Goal: Information Seeking & Learning: Learn about a topic

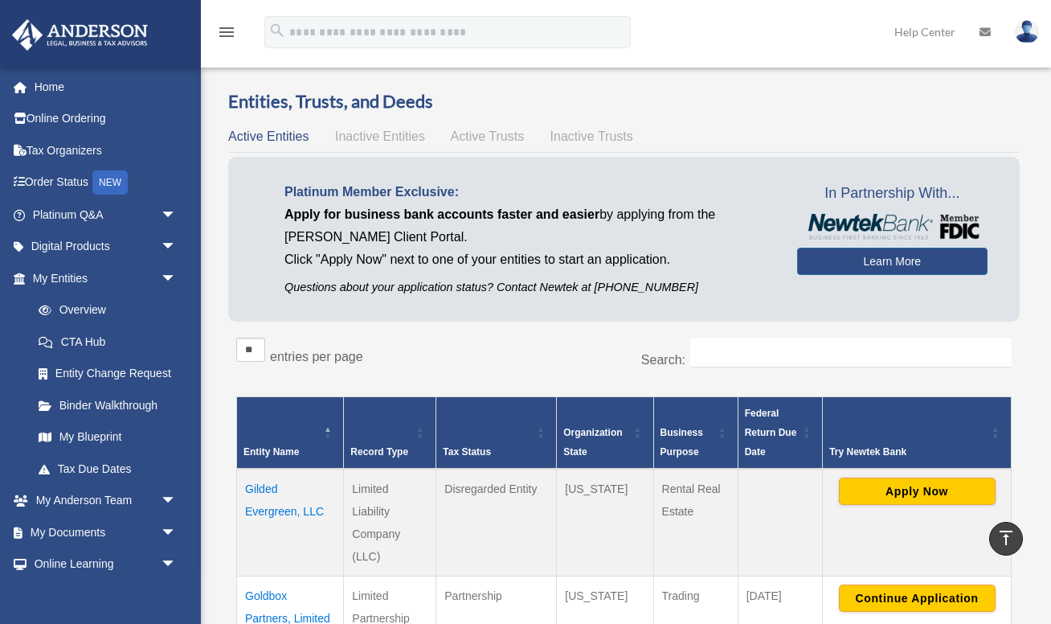
scroll to position [356, 0]
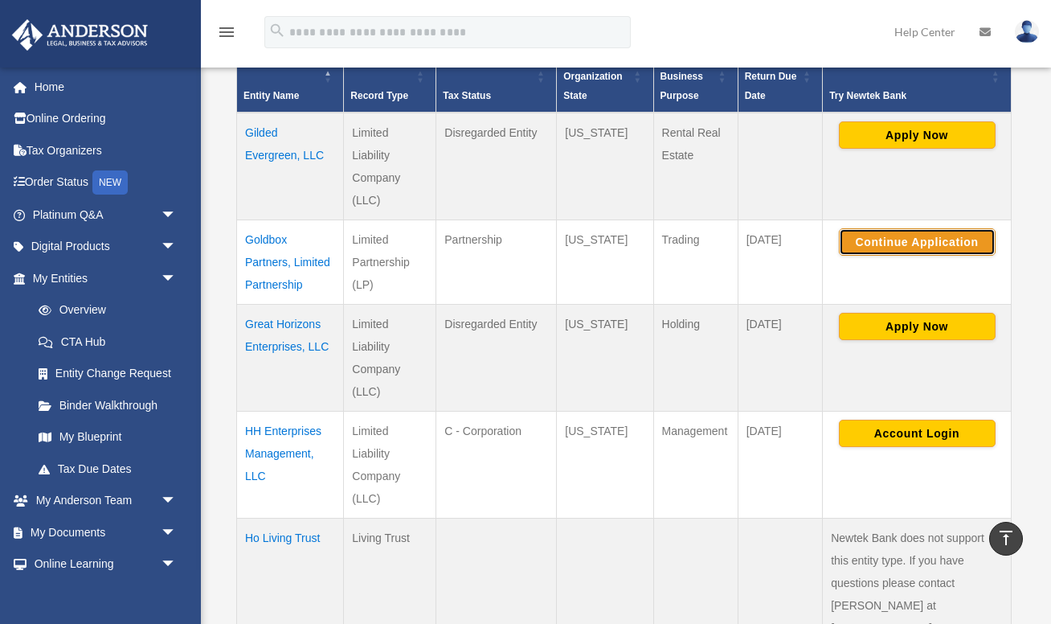
click at [897, 240] on button "Continue Application" at bounding box center [917, 241] width 157 height 27
click at [948, 243] on button "Continue Application" at bounding box center [917, 241] width 157 height 27
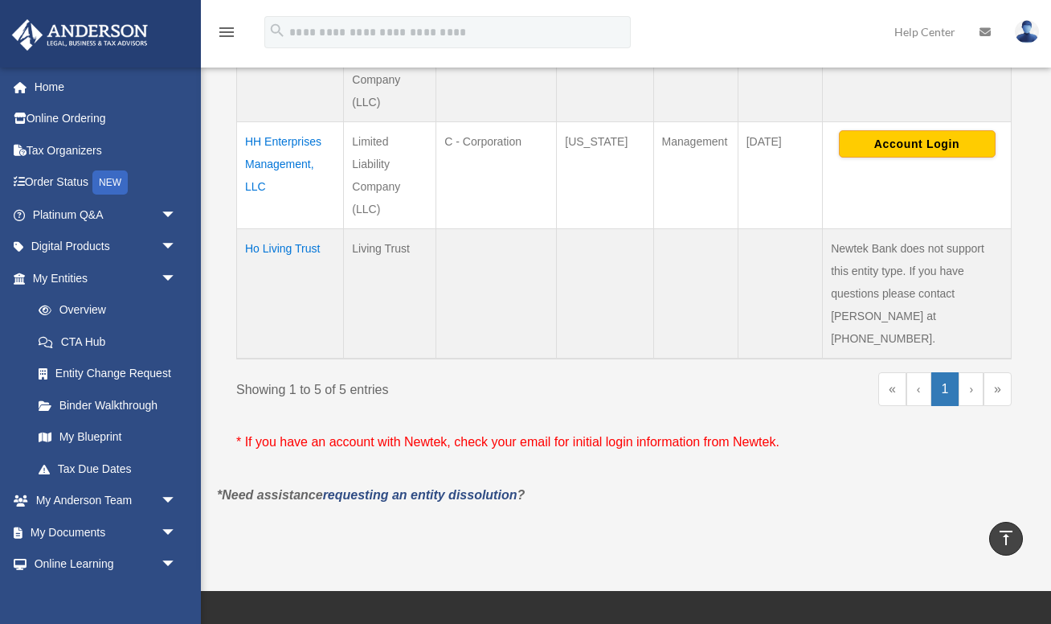
scroll to position [719, 0]
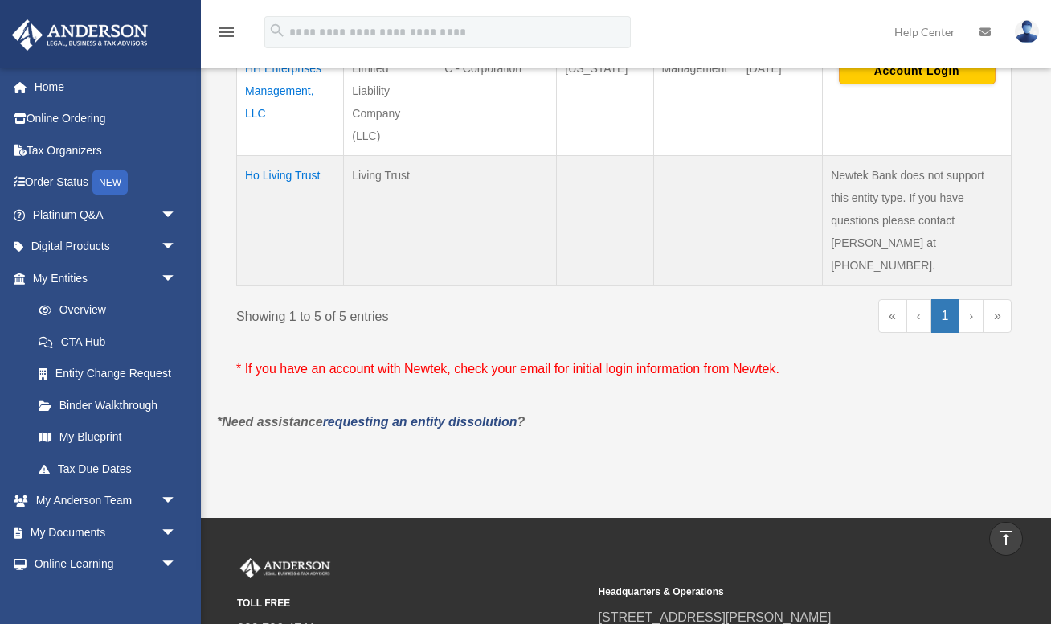
click at [275, 172] on td "Ho Living Trust" at bounding box center [290, 221] width 107 height 130
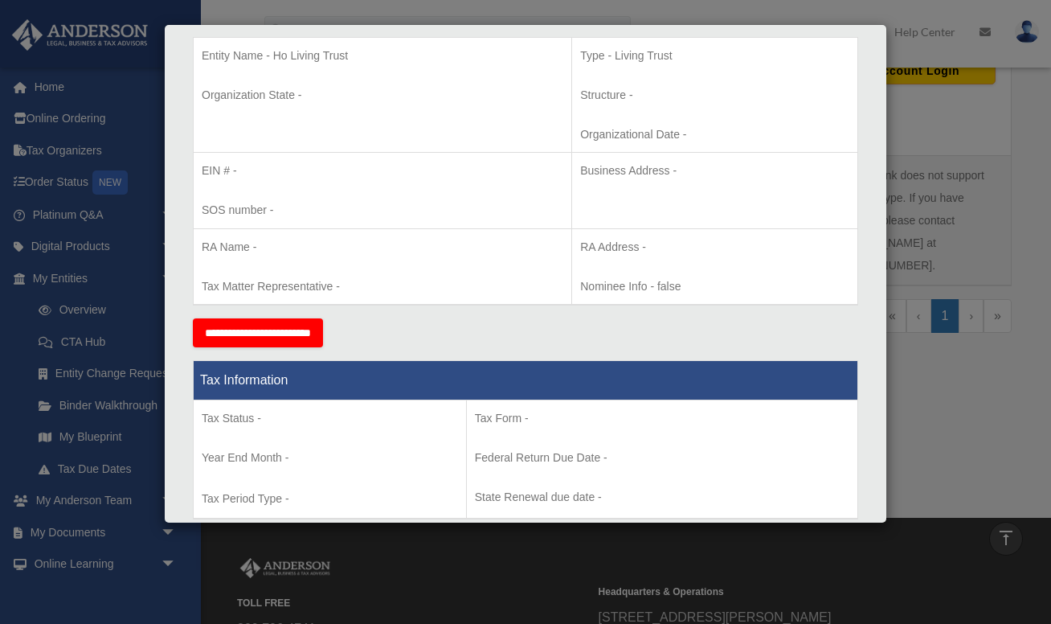
scroll to position [0, 0]
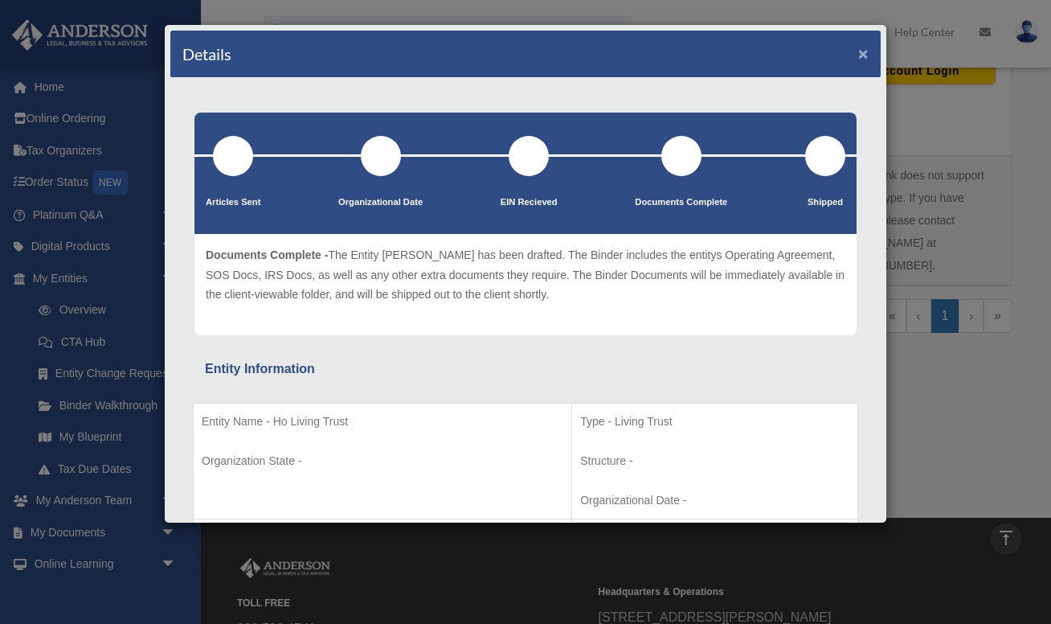
click at [862, 51] on button "×" at bounding box center [864, 53] width 10 height 17
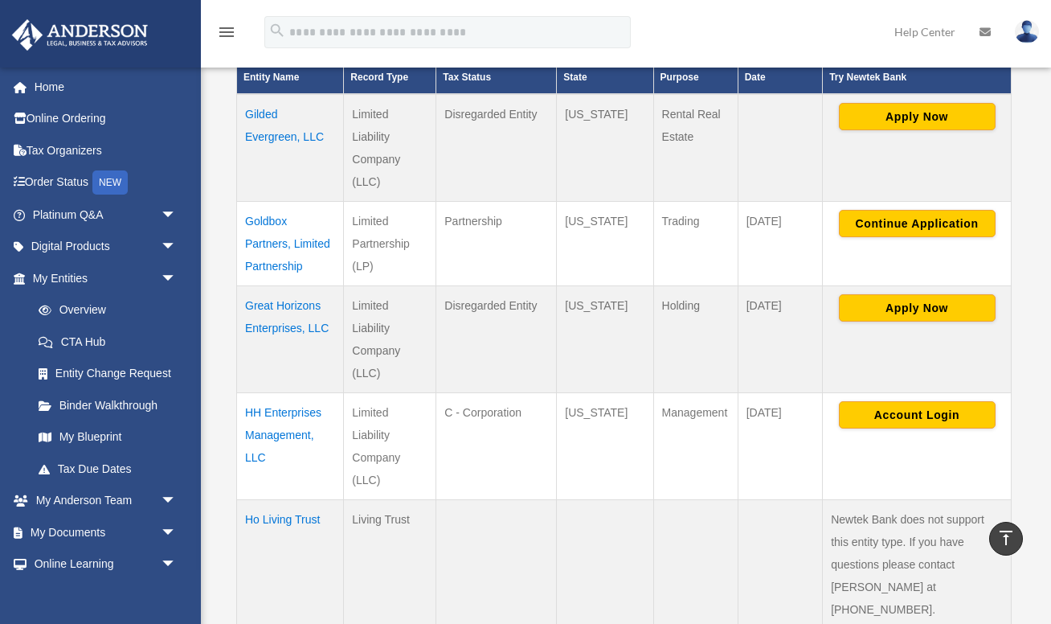
scroll to position [364, 0]
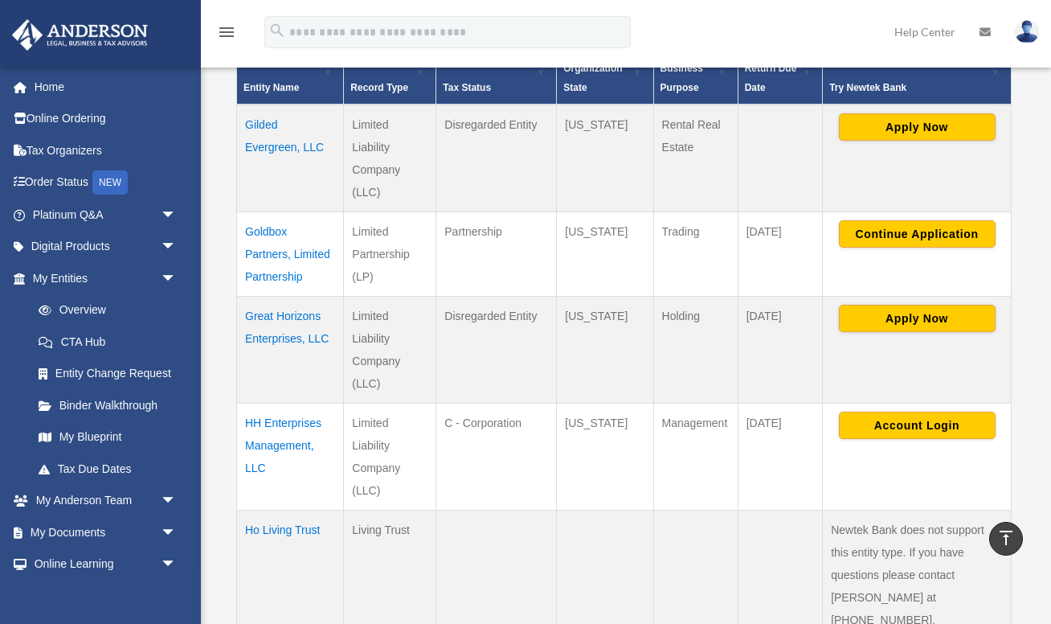
click at [297, 443] on td "HH Enterprises Management, LLC" at bounding box center [290, 457] width 107 height 107
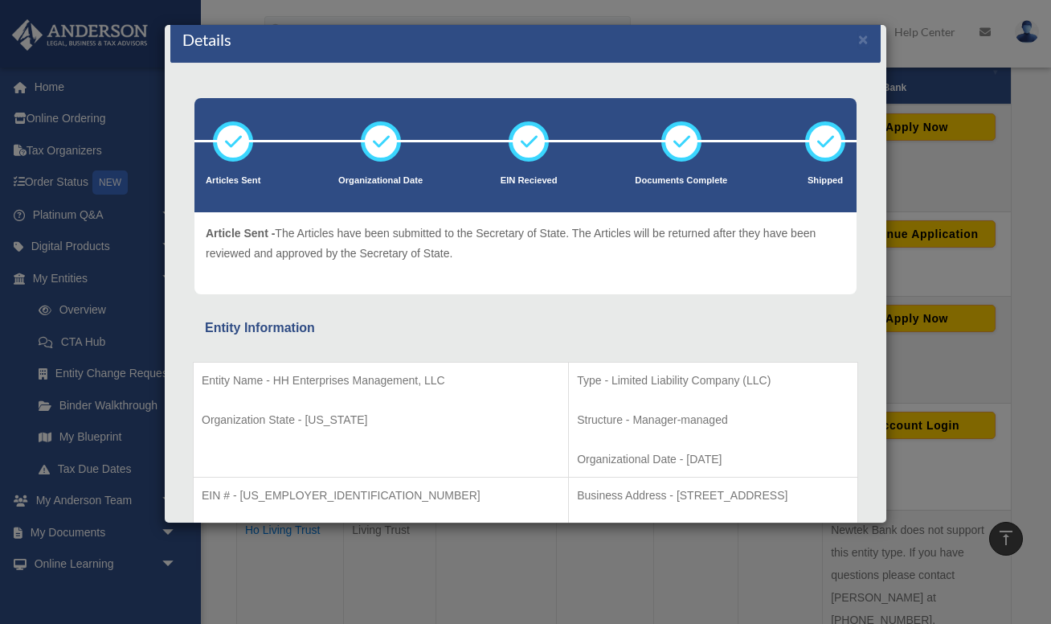
scroll to position [0, 0]
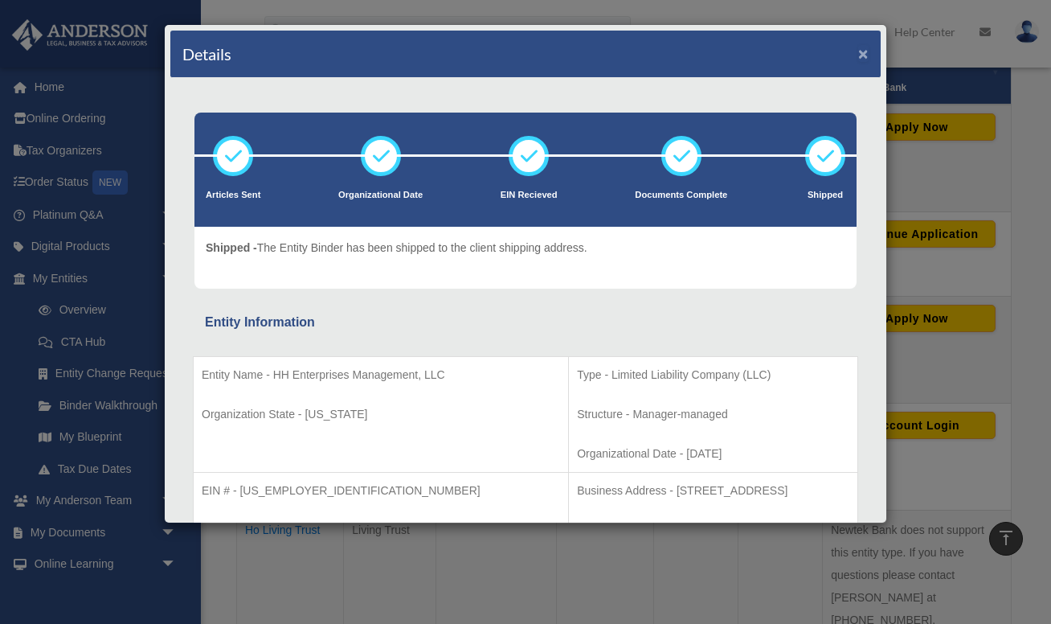
click at [860, 53] on button "×" at bounding box center [864, 53] width 10 height 17
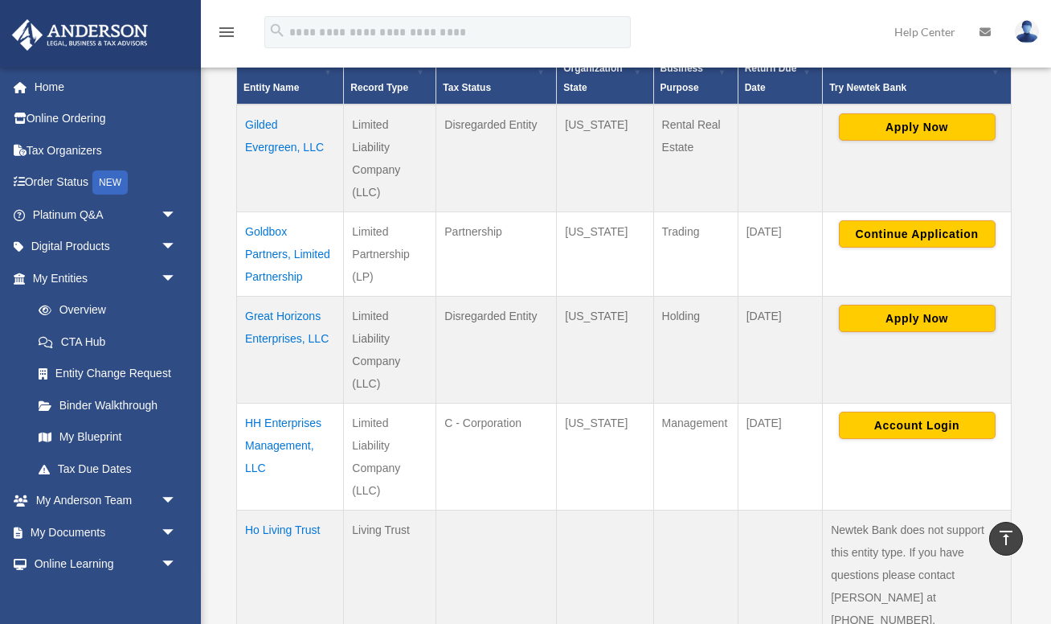
click at [281, 260] on td "Goldbox Partners, Limited Partnership" at bounding box center [290, 254] width 107 height 84
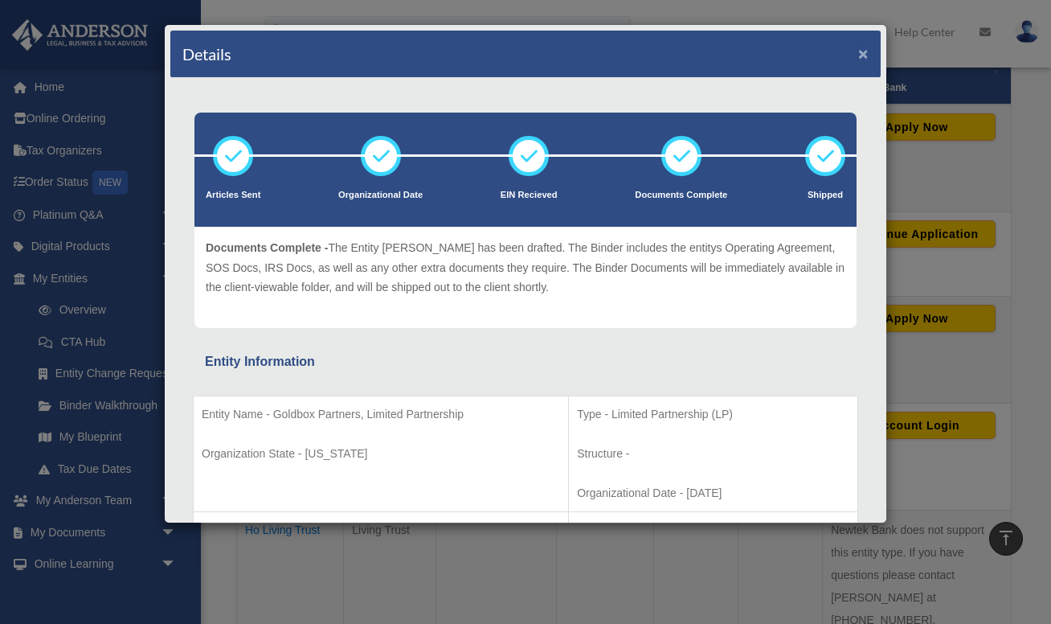
click at [862, 60] on button "×" at bounding box center [864, 53] width 10 height 17
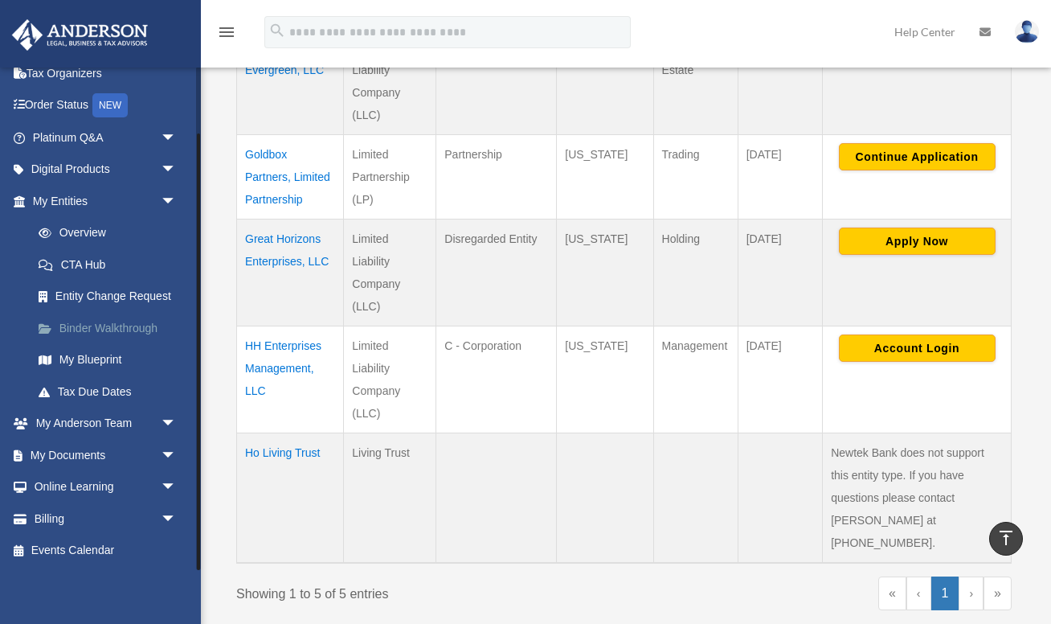
scroll to position [453, 0]
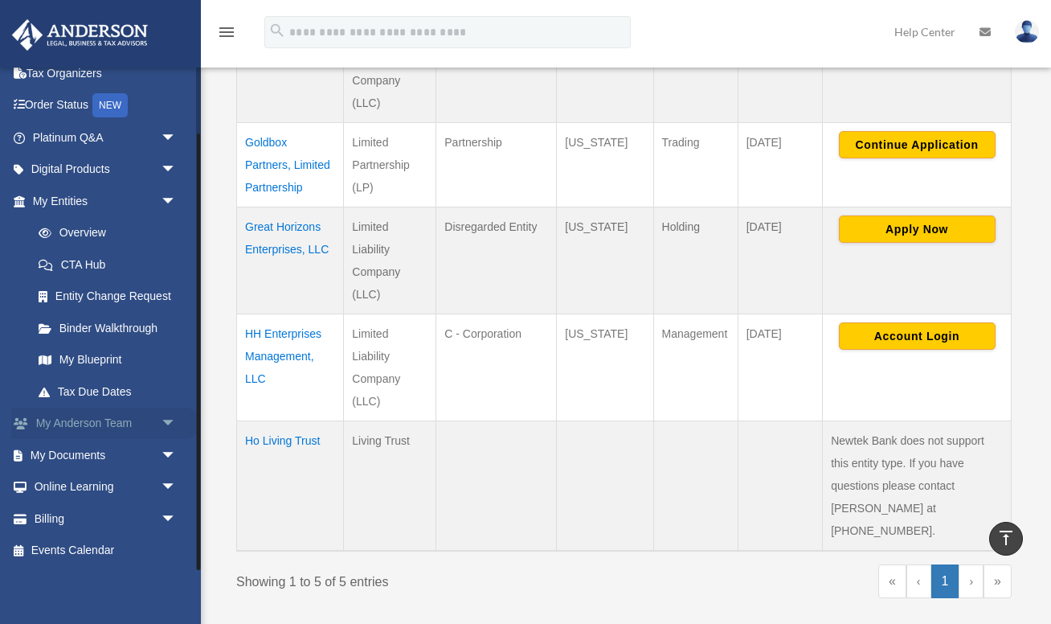
click at [166, 420] on span "arrow_drop_down" at bounding box center [177, 424] width 32 height 33
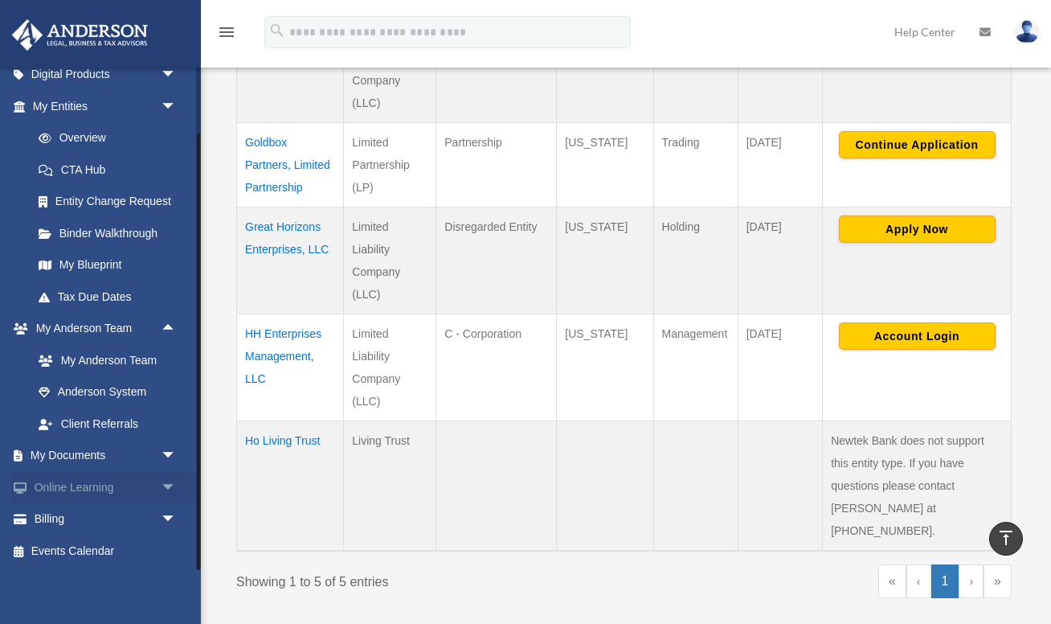
click at [161, 482] on span "arrow_drop_down" at bounding box center [177, 487] width 32 height 33
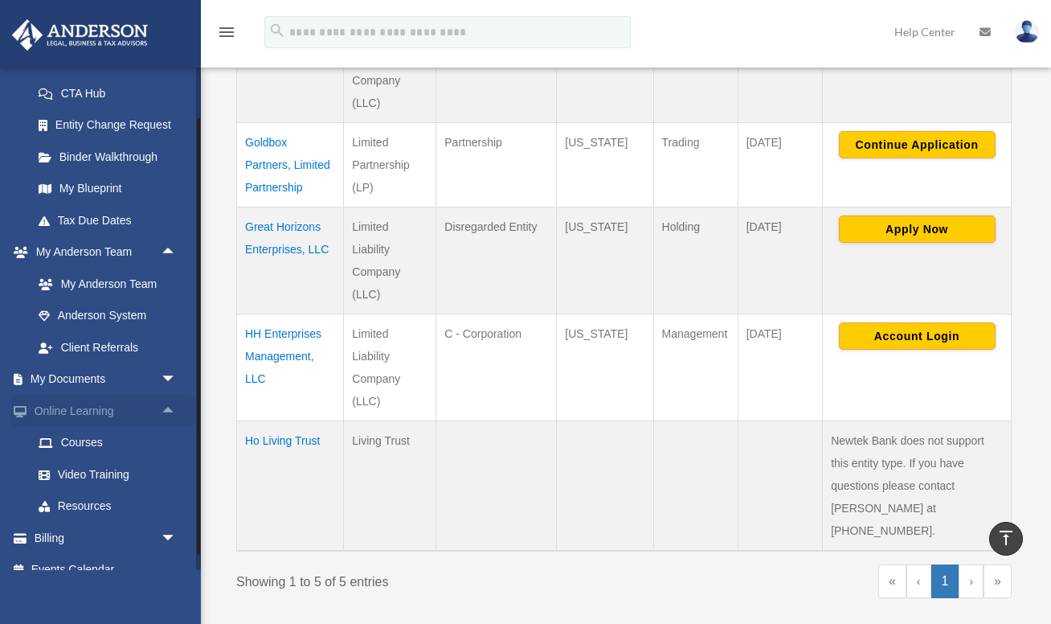
scroll to position [268, 0]
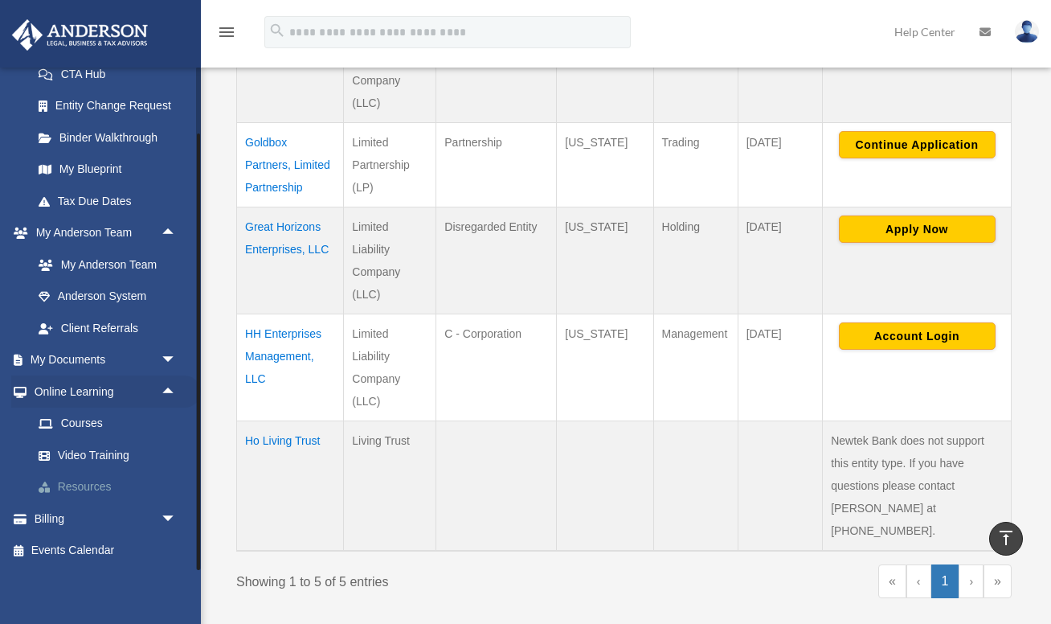
click at [87, 483] on link "Resources" at bounding box center [112, 487] width 178 height 32
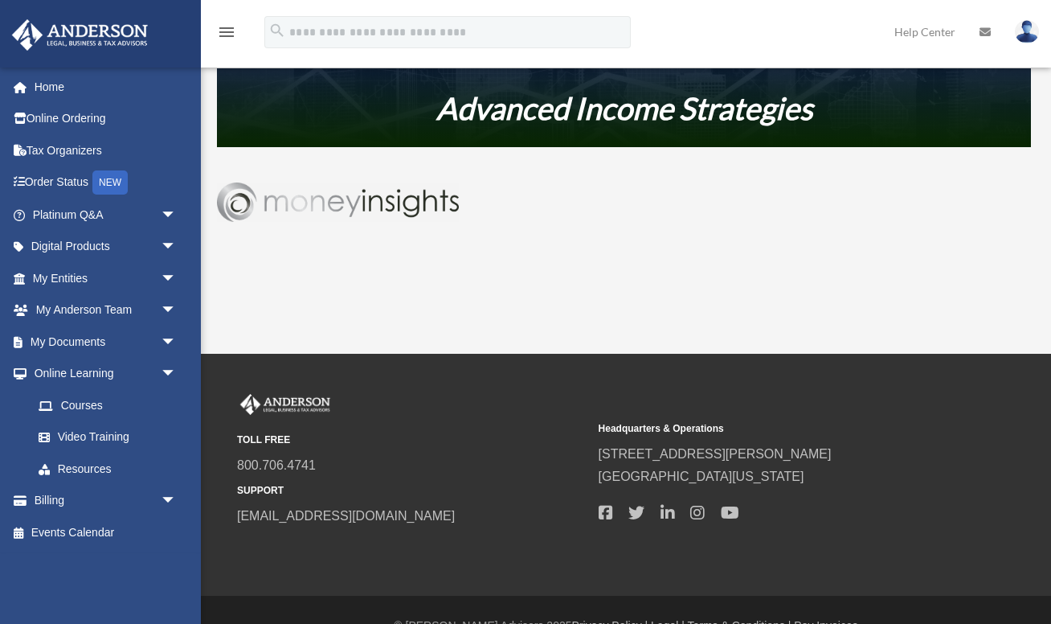
scroll to position [953, 0]
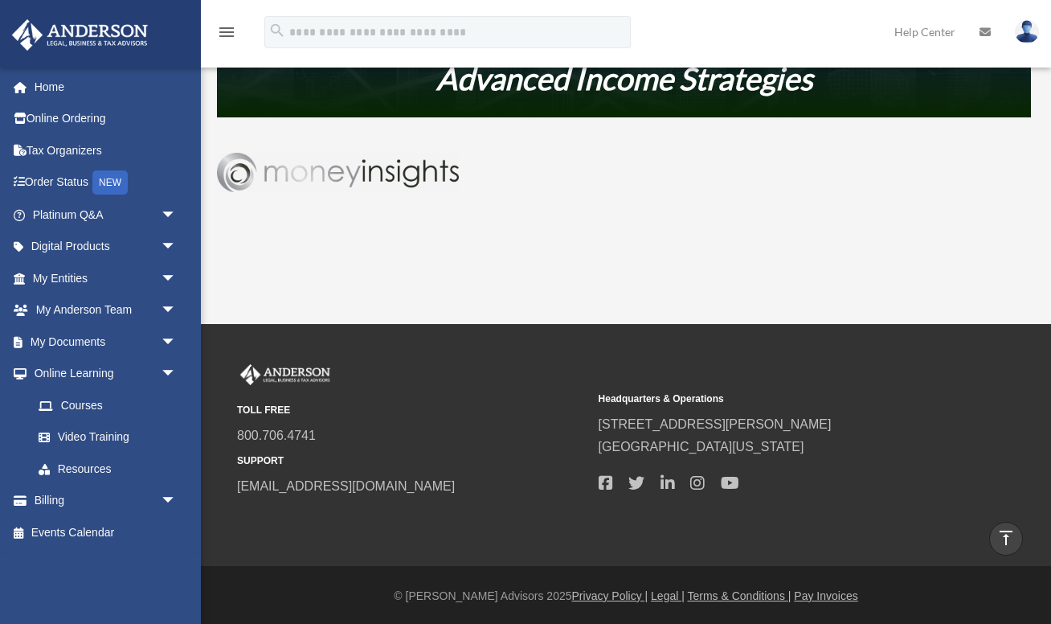
click at [391, 174] on img at bounding box center [338, 172] width 242 height 39
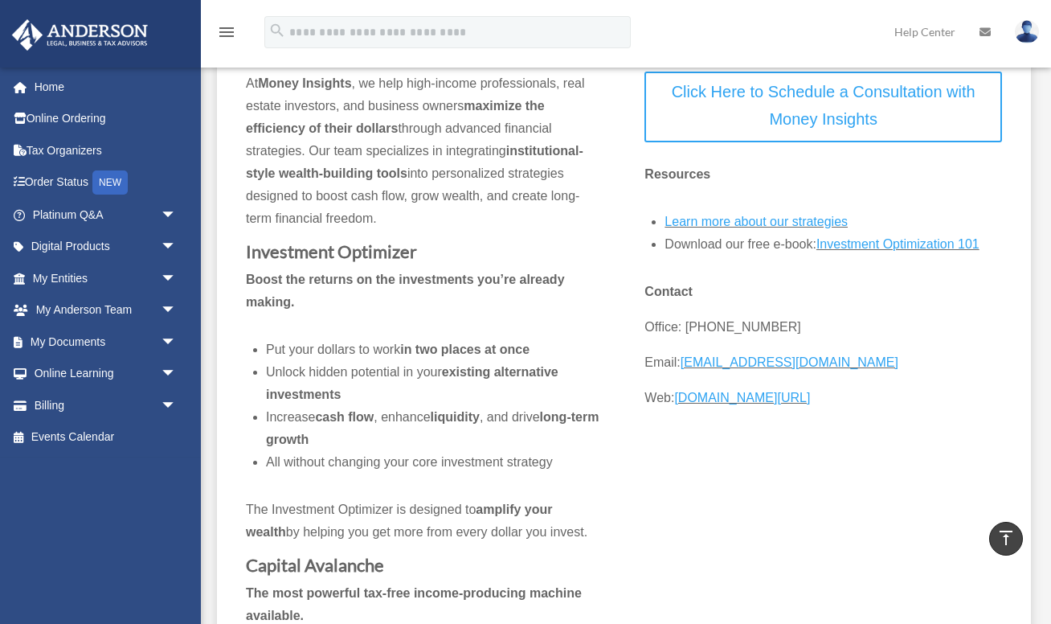
scroll to position [182, 0]
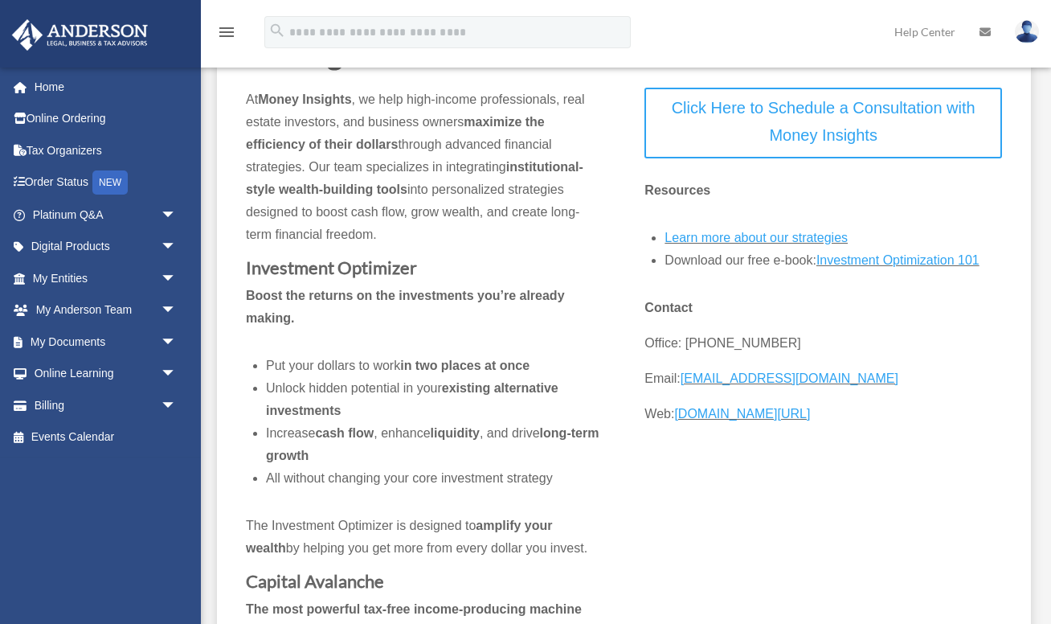
click at [700, 235] on link "Learn more about our strategies" at bounding box center [756, 242] width 183 height 22
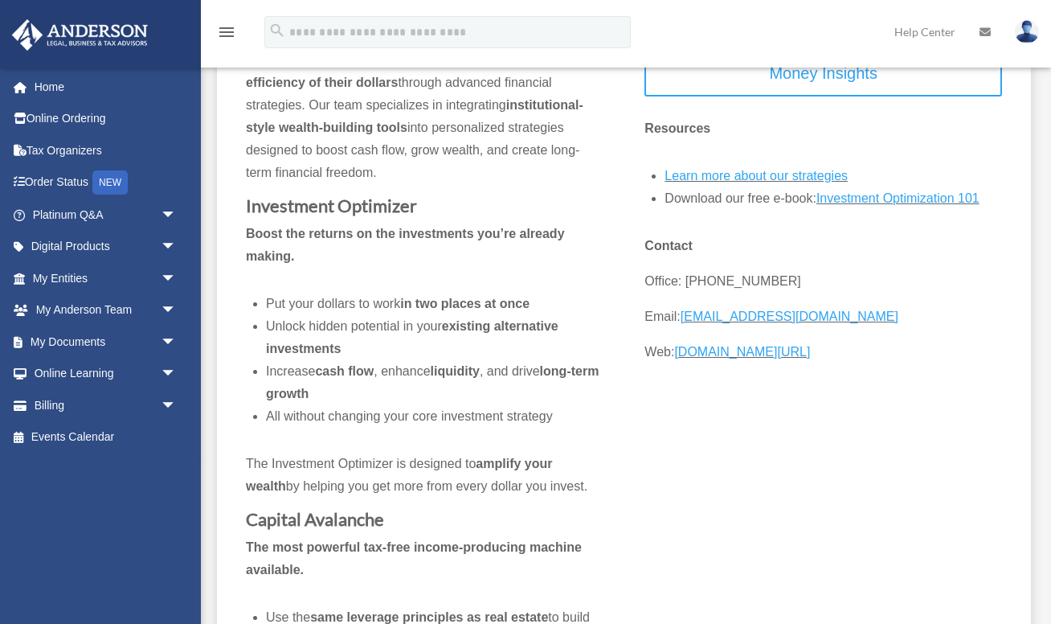
scroll to position [0, 0]
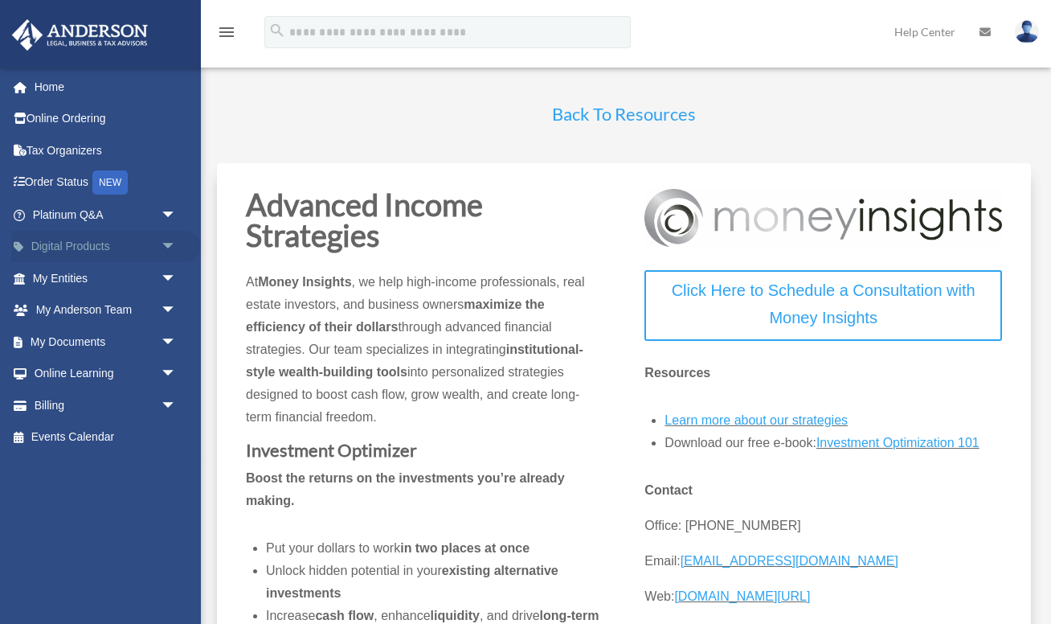
click at [167, 244] on span "arrow_drop_down" at bounding box center [177, 247] width 32 height 33
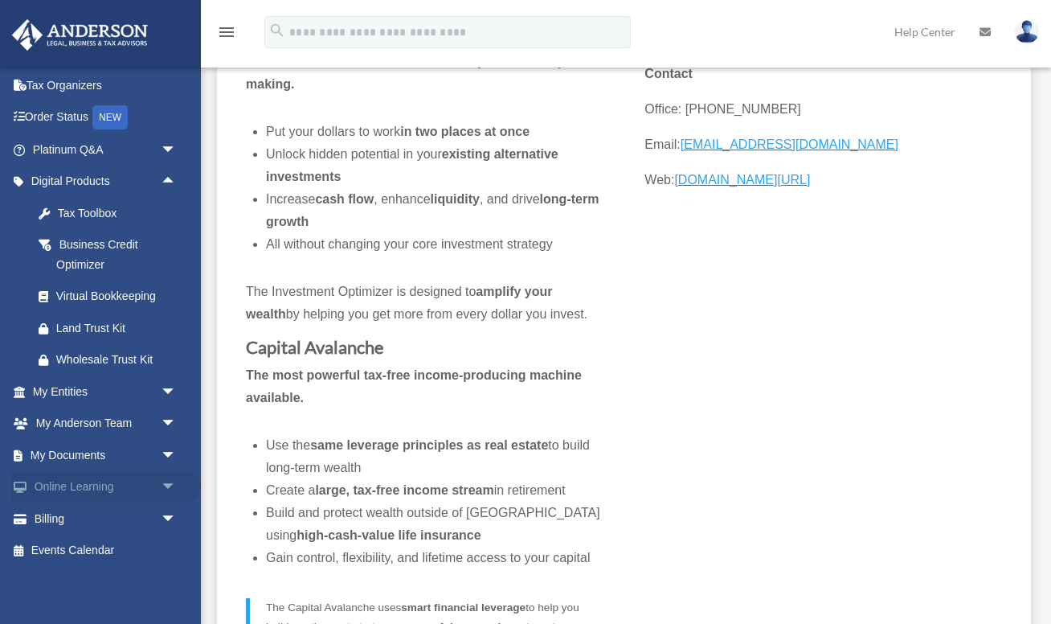
scroll to position [453, 0]
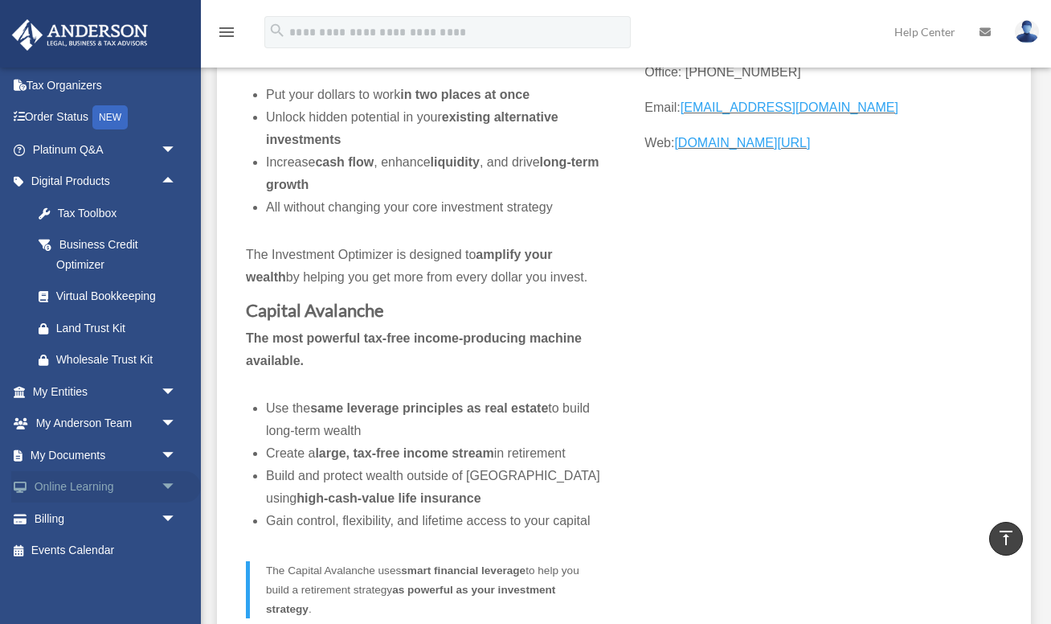
click at [166, 487] on span "arrow_drop_down" at bounding box center [177, 487] width 32 height 33
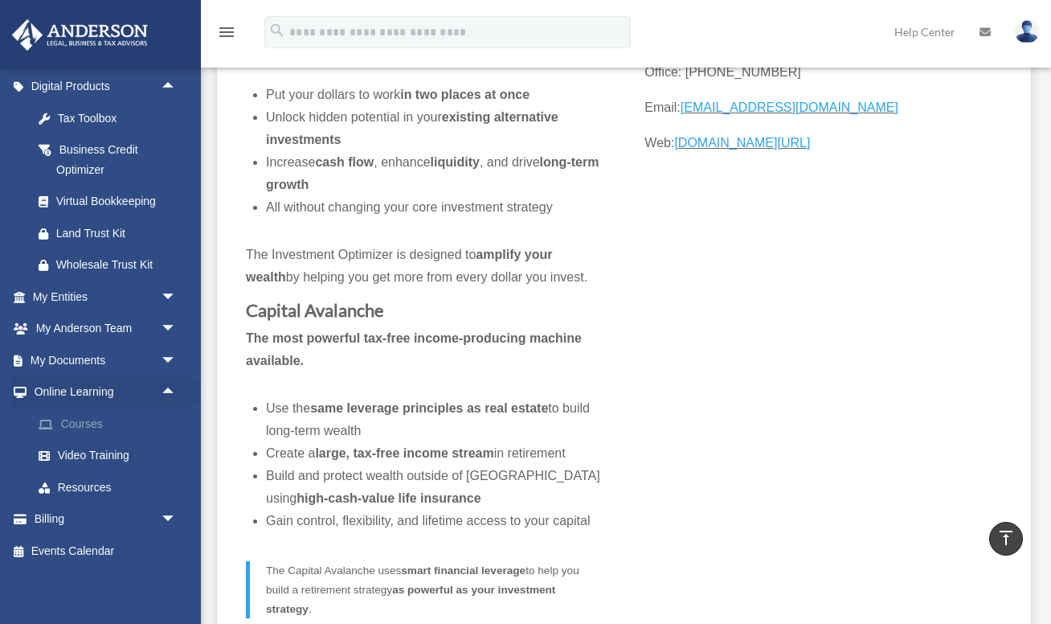
click at [90, 424] on link "Courses" at bounding box center [112, 424] width 178 height 32
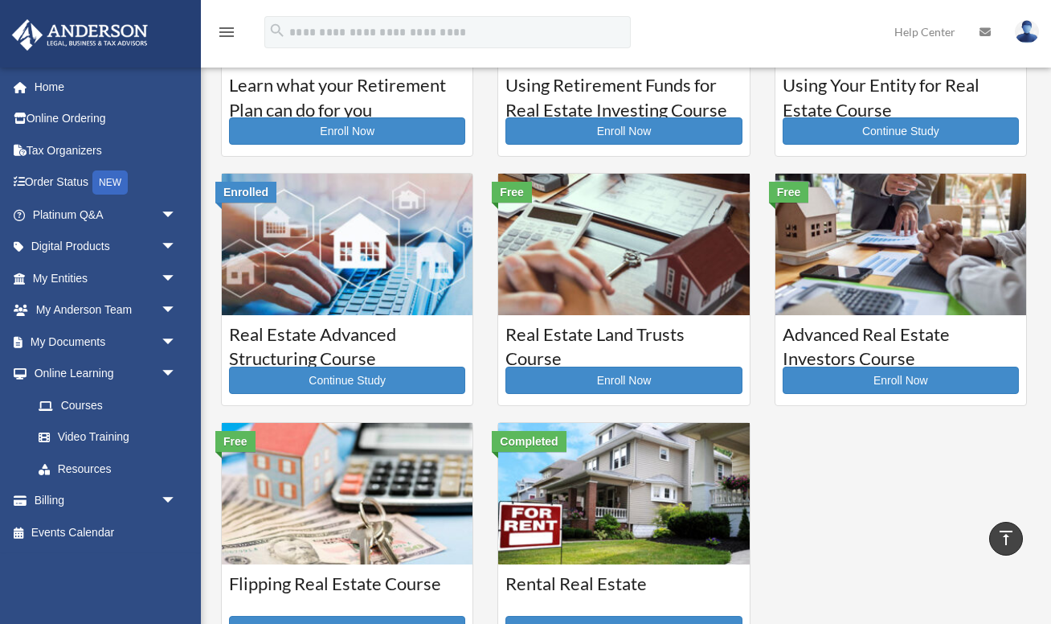
scroll to position [158, 0]
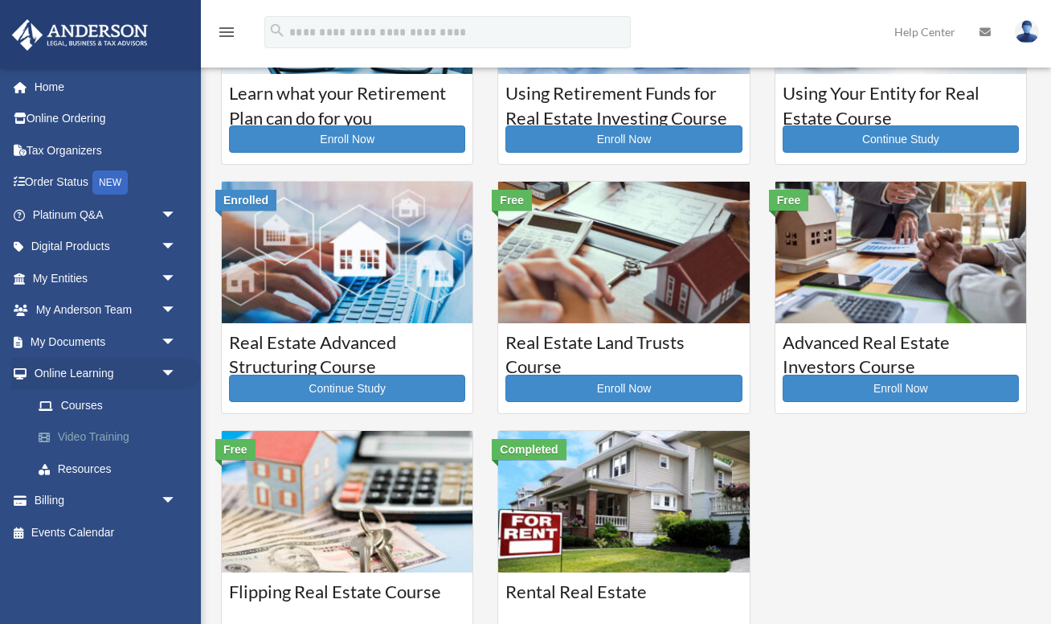
click at [108, 438] on link "Video Training" at bounding box center [112, 437] width 178 height 32
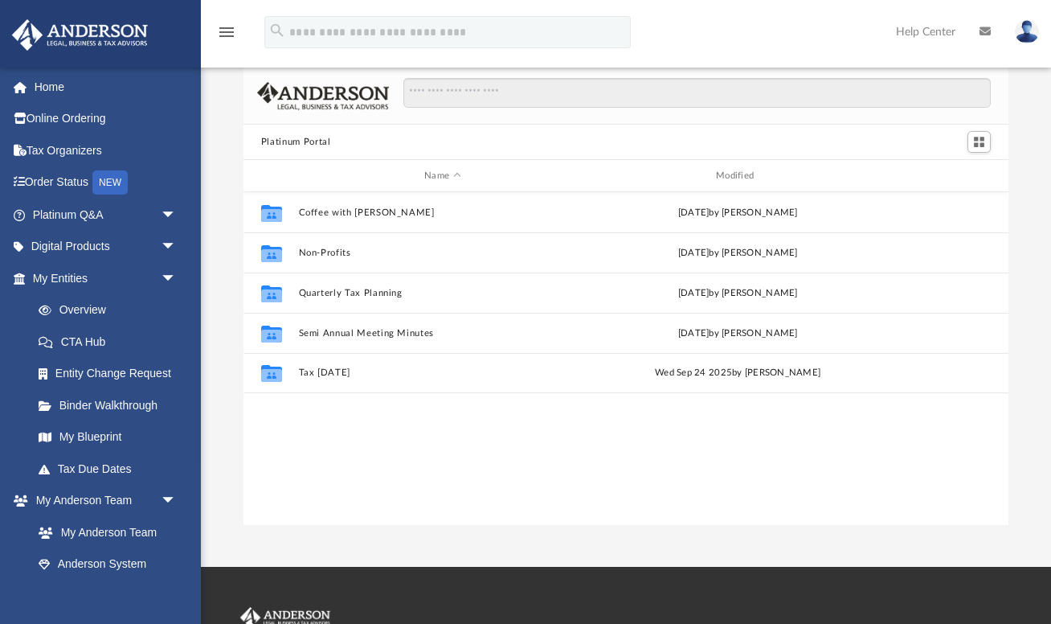
scroll to position [35, 0]
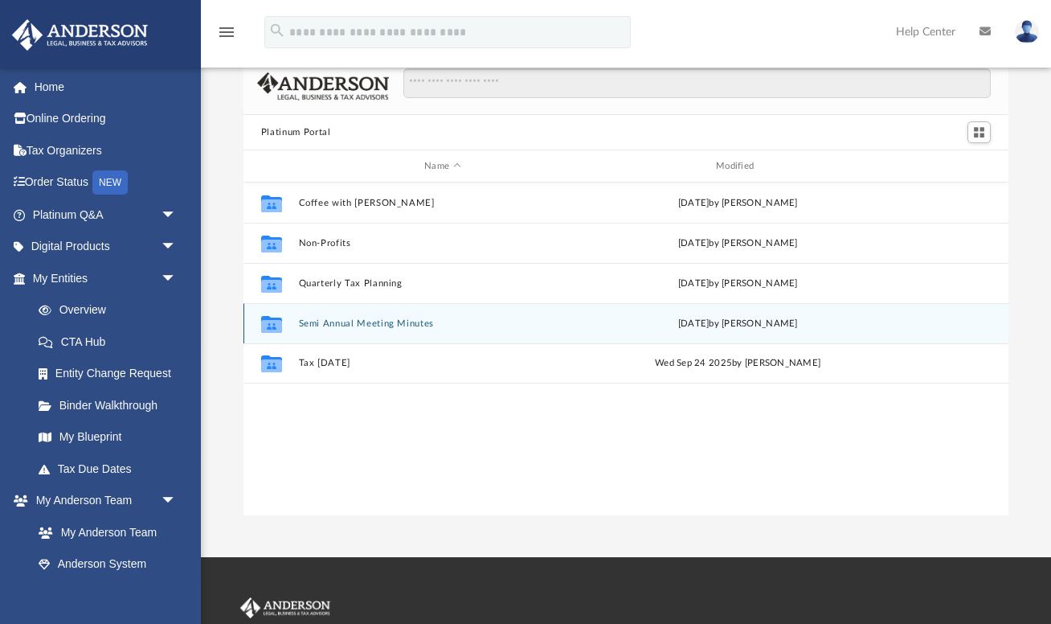
click at [340, 323] on button "Semi Annual Meeting Minutes" at bounding box center [442, 323] width 289 height 10
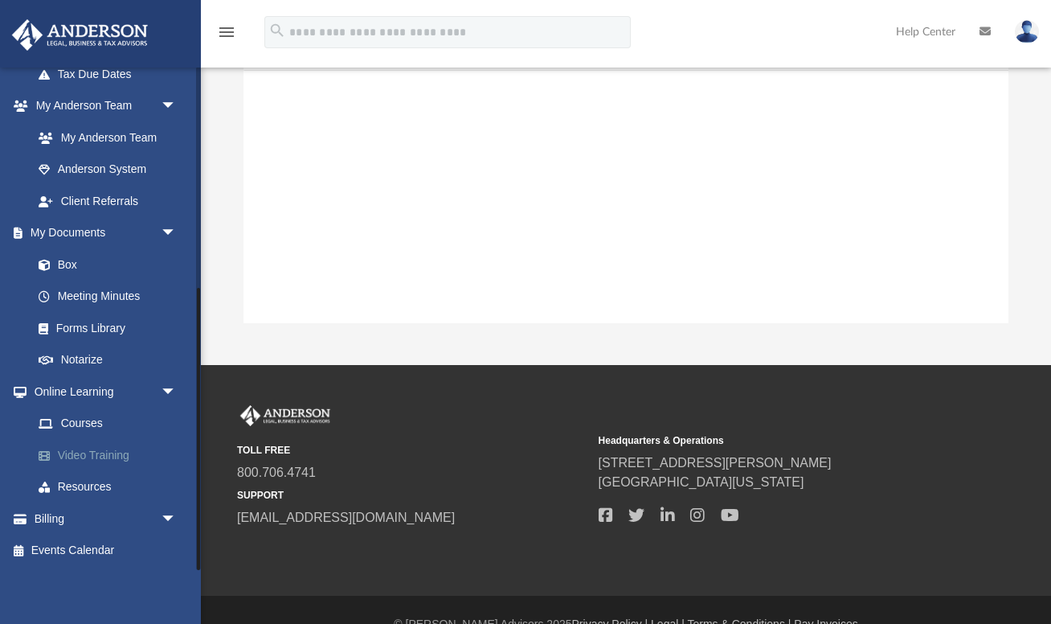
scroll to position [256, 0]
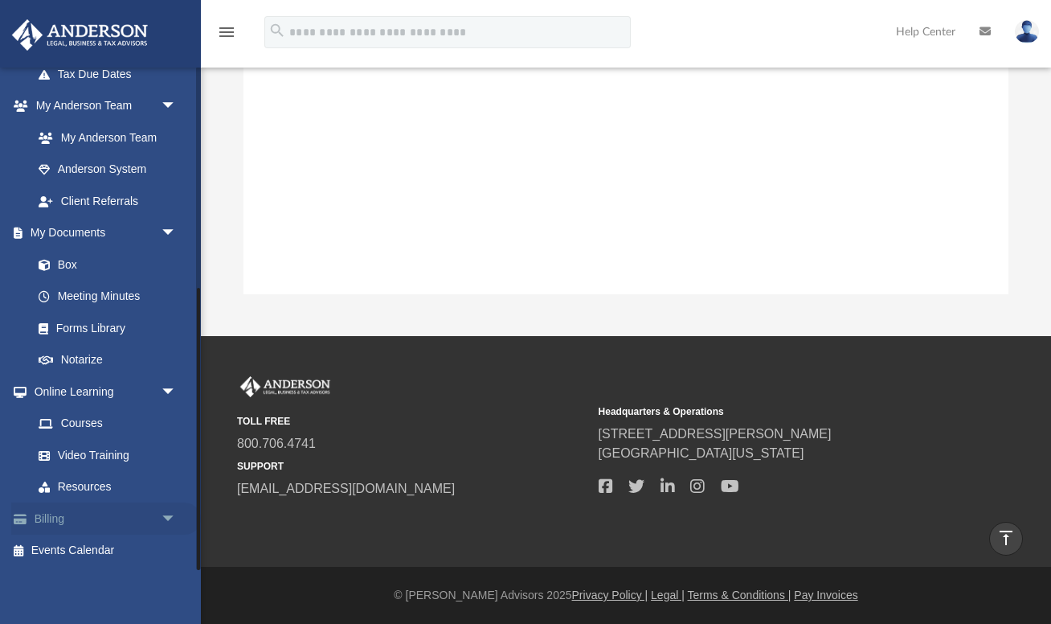
click at [164, 517] on span "arrow_drop_down" at bounding box center [177, 518] width 32 height 33
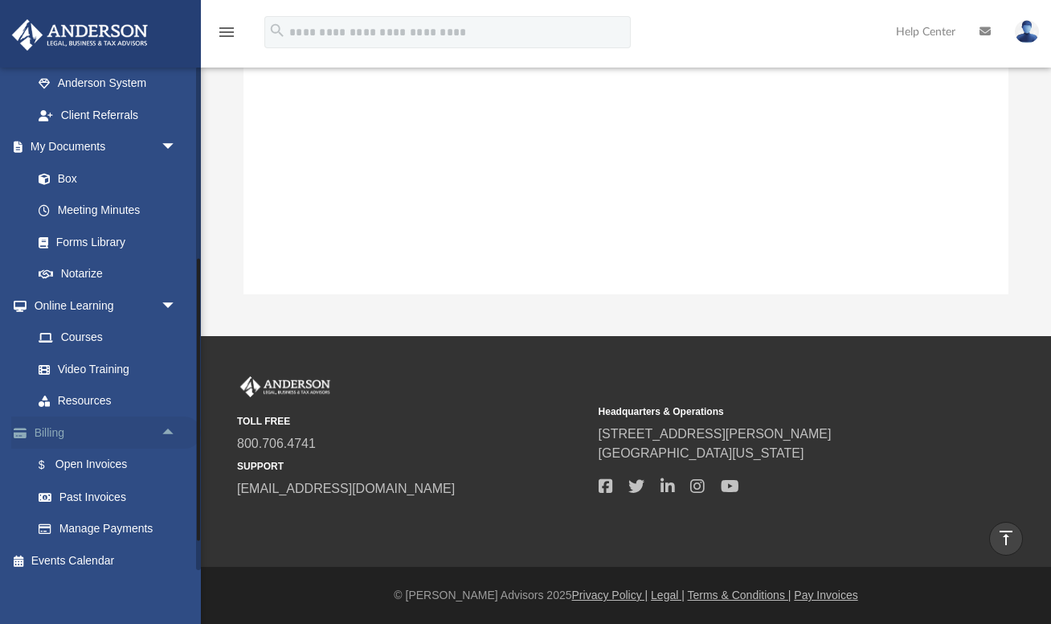
scroll to position [490, 0]
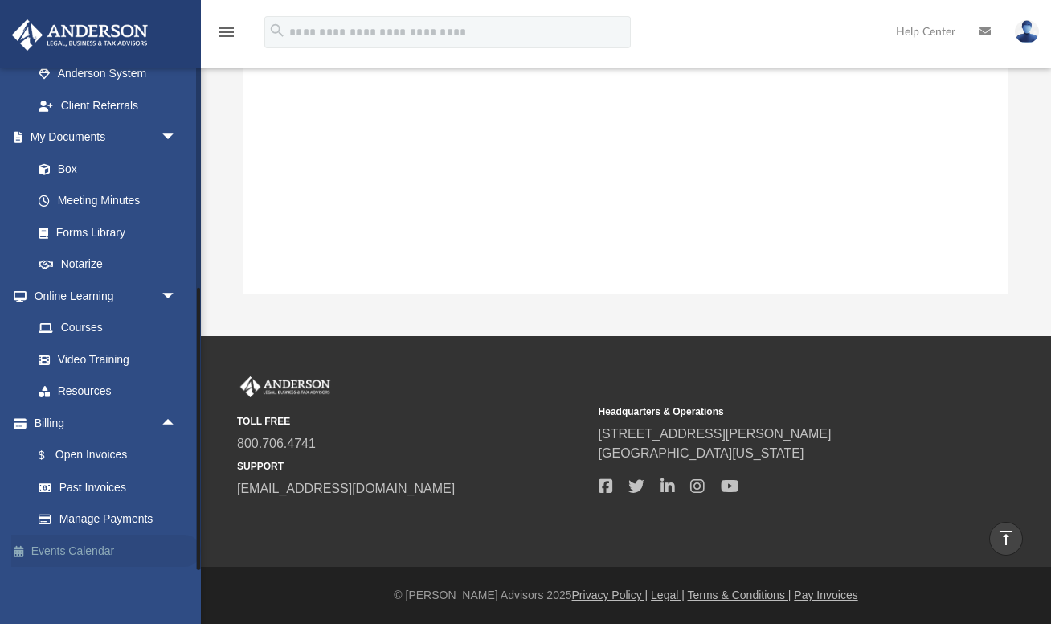
click at [111, 547] on link "Events Calendar" at bounding box center [106, 551] width 190 height 32
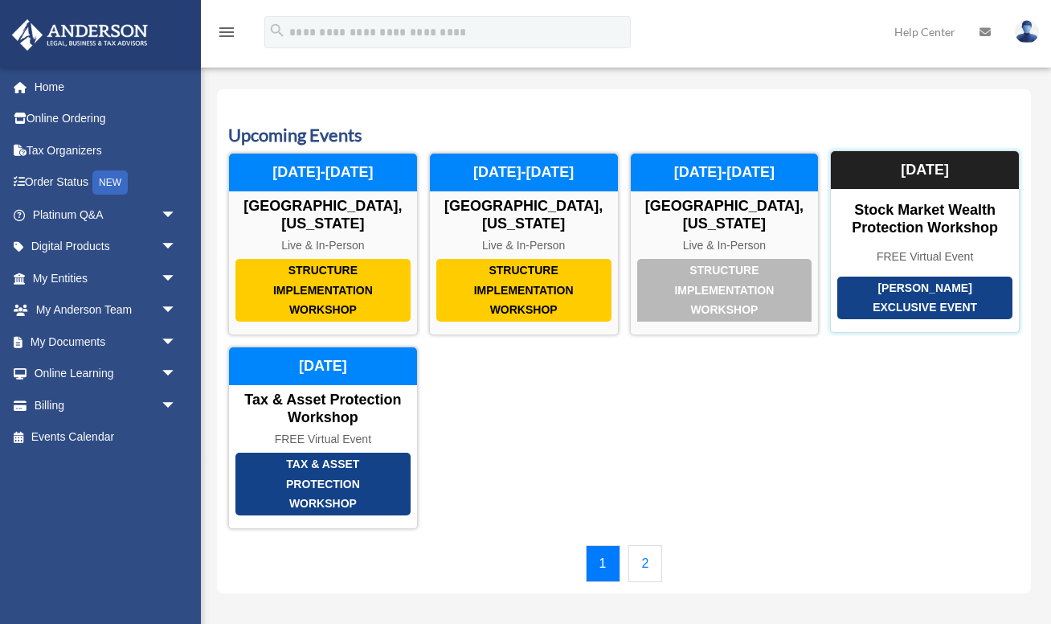
click at [912, 277] on div "[PERSON_NAME] Exclusive Event" at bounding box center [925, 298] width 175 height 43
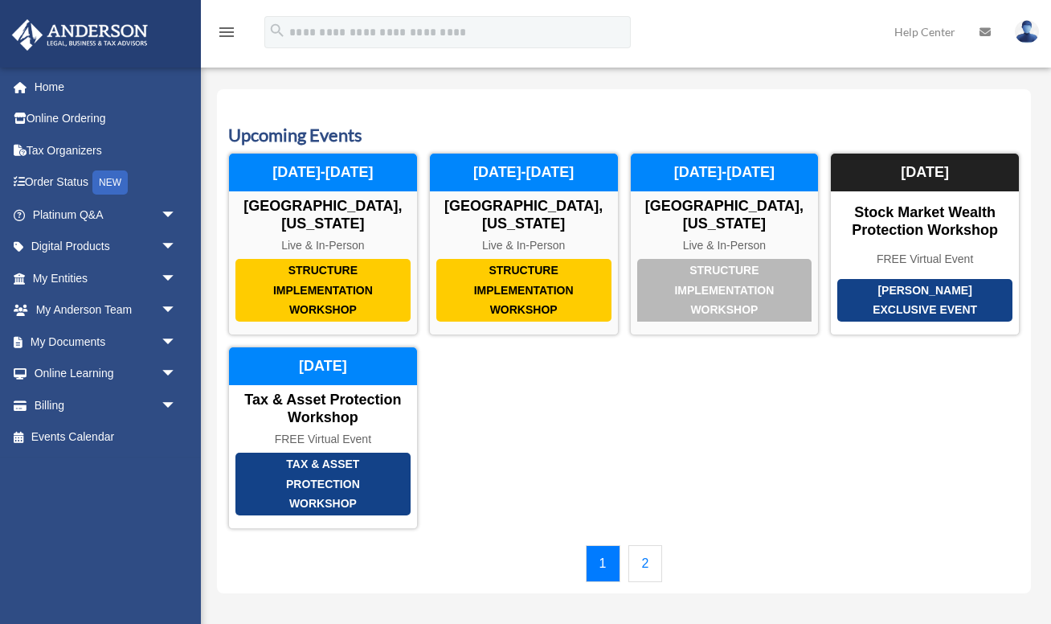
click at [646, 545] on link "2" at bounding box center [646, 563] width 35 height 37
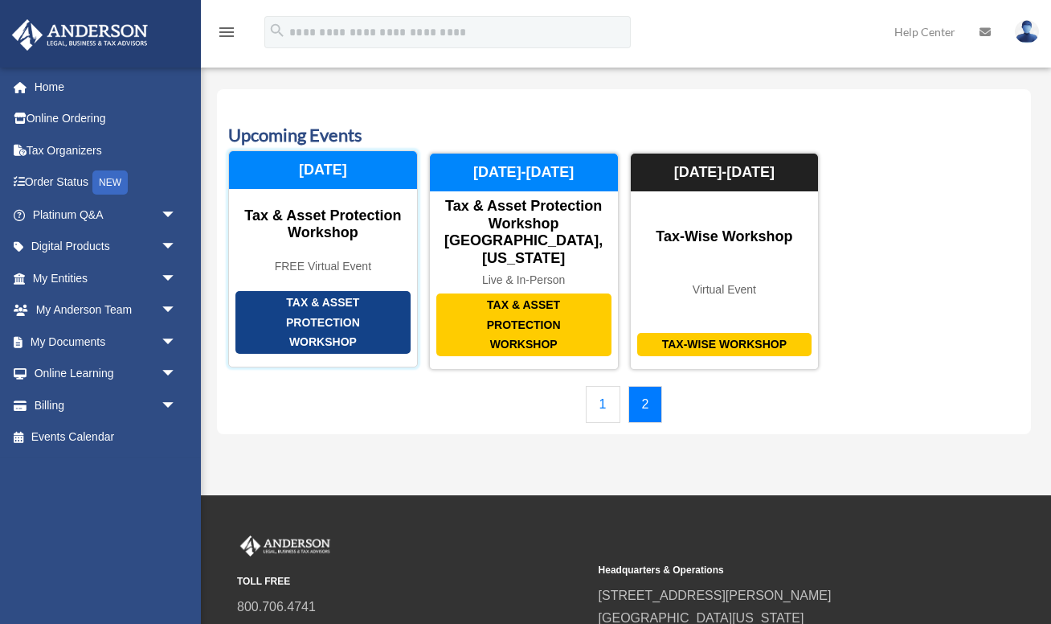
click at [350, 300] on div "Tax & Asset Protection Workshop" at bounding box center [323, 322] width 175 height 63
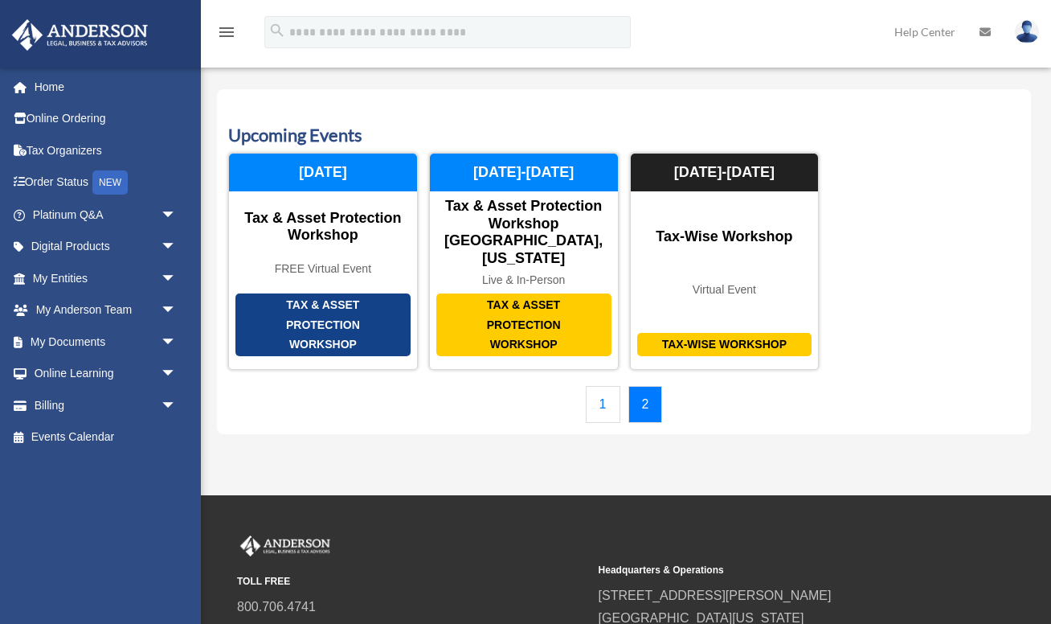
click at [598, 386] on link "1" at bounding box center [603, 404] width 35 height 37
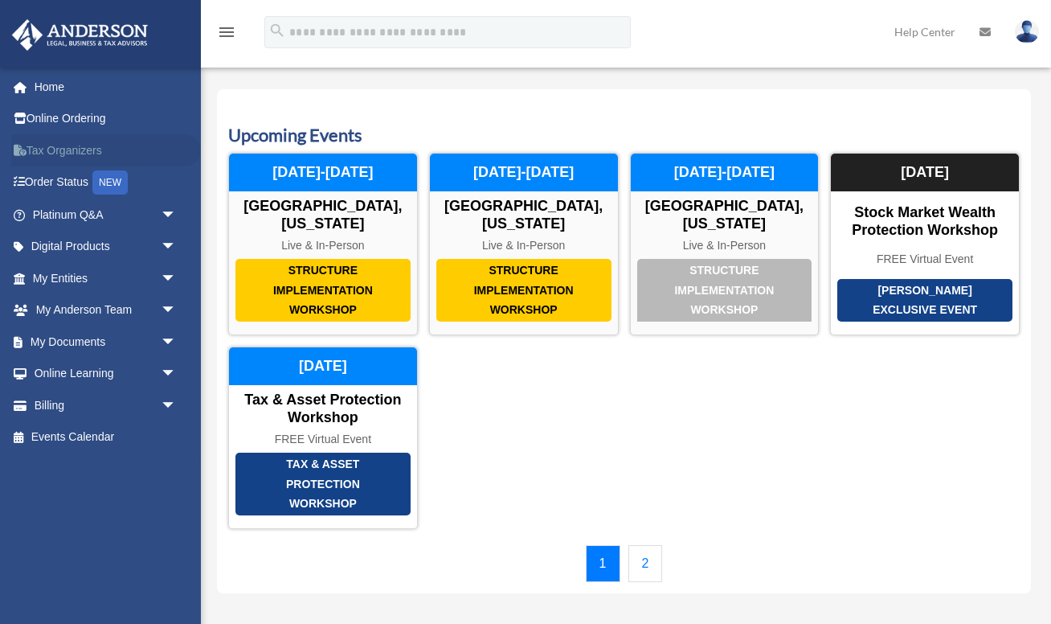
click at [68, 154] on link "Tax Organizers" at bounding box center [106, 150] width 190 height 32
